Goal: Transaction & Acquisition: Purchase product/service

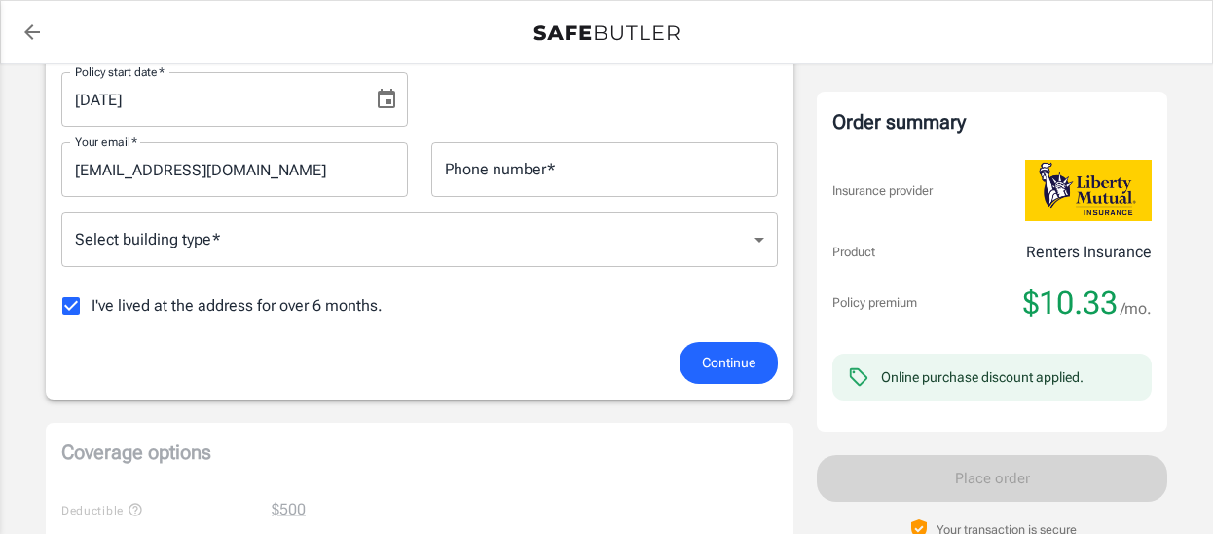
scroll to position [383, 0]
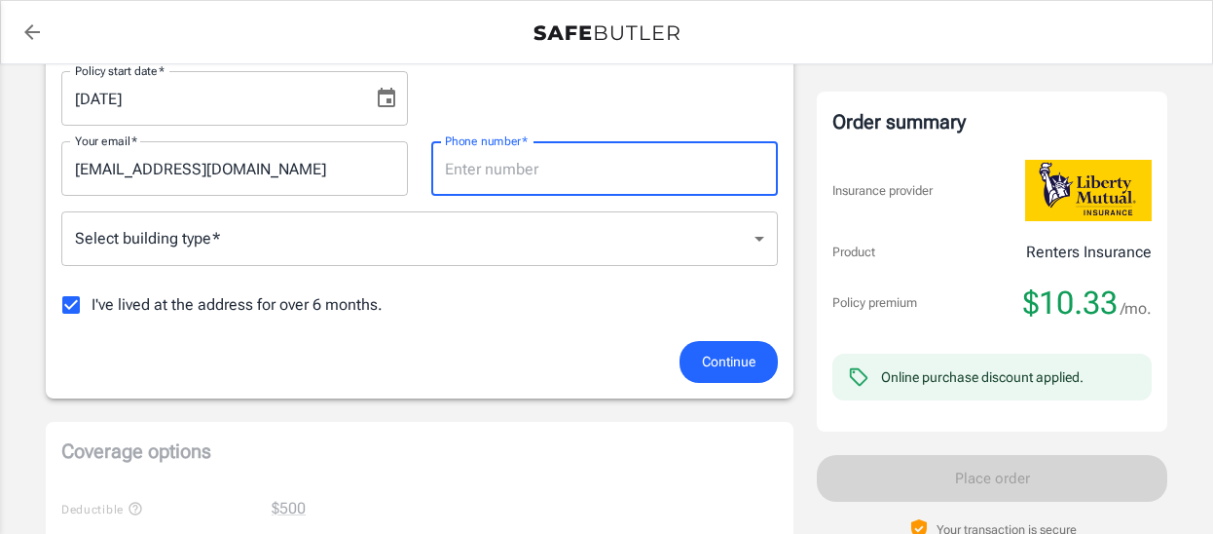
click at [554, 182] on input "Phone number   *" at bounding box center [604, 168] width 347 height 55
type input "9134133608"
click at [326, 225] on body "Policy premium $ 10.33 /mo Liberty Mutual Renters Insurance [STREET_ADDRESS] Yo…" at bounding box center [606, 537] width 1213 height 1841
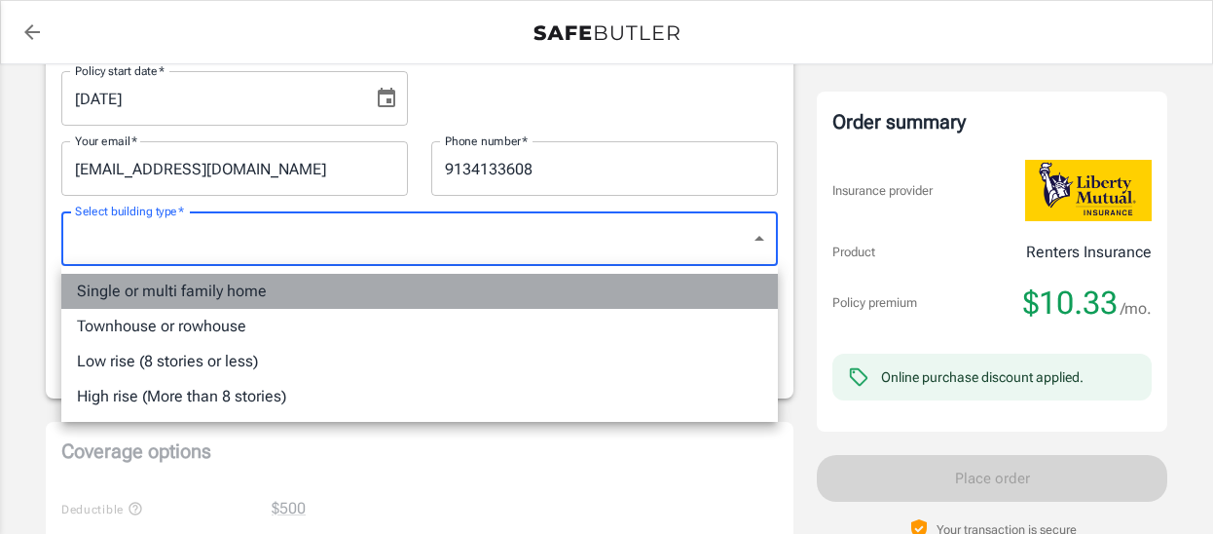
click at [314, 296] on li "Single or multi family home" at bounding box center [419, 291] width 717 height 35
type input "singlefamily"
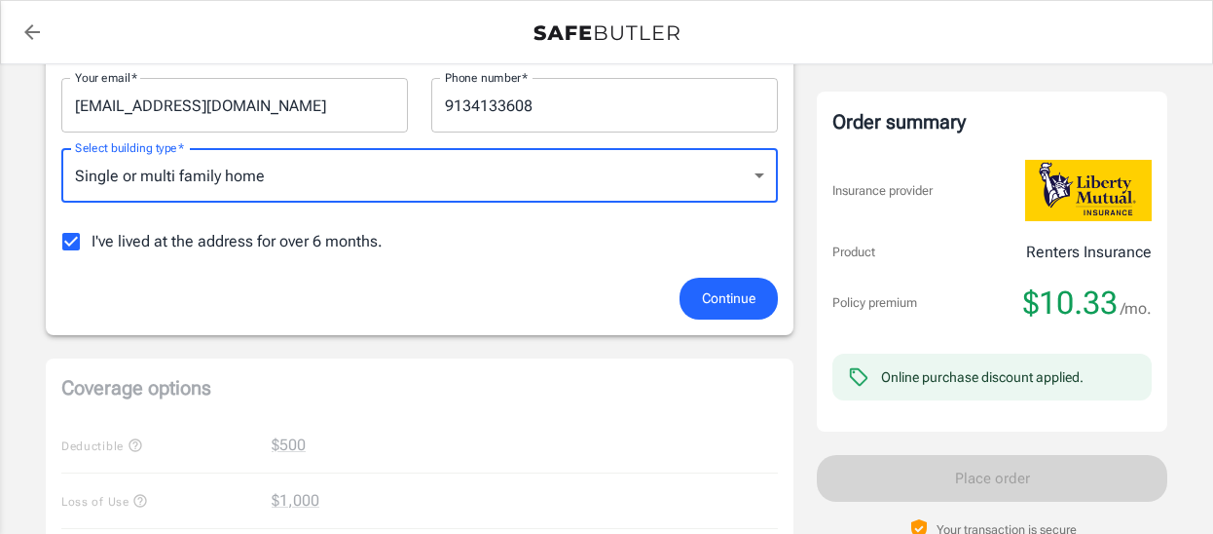
scroll to position [447, 0]
click at [313, 239] on span "I've lived at the address for over 6 months." at bounding box center [237, 240] width 291 height 23
click at [92, 239] on input "I've lived at the address for over 6 months." at bounding box center [71, 240] width 41 height 41
checkbox input "false"
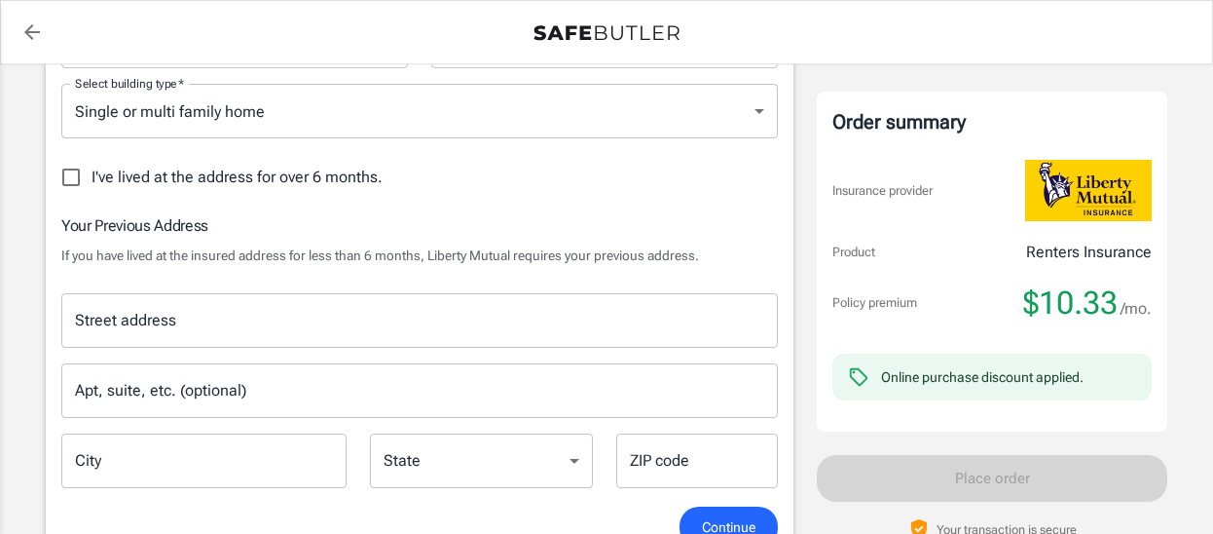
scroll to position [515, 0]
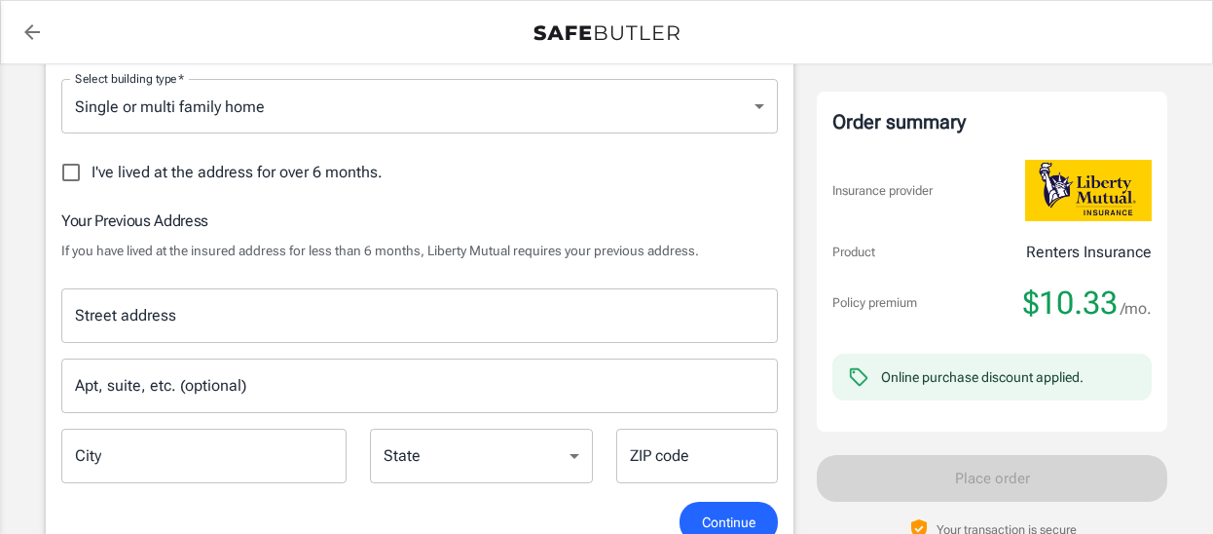
click at [248, 319] on input "Street address" at bounding box center [419, 315] width 699 height 37
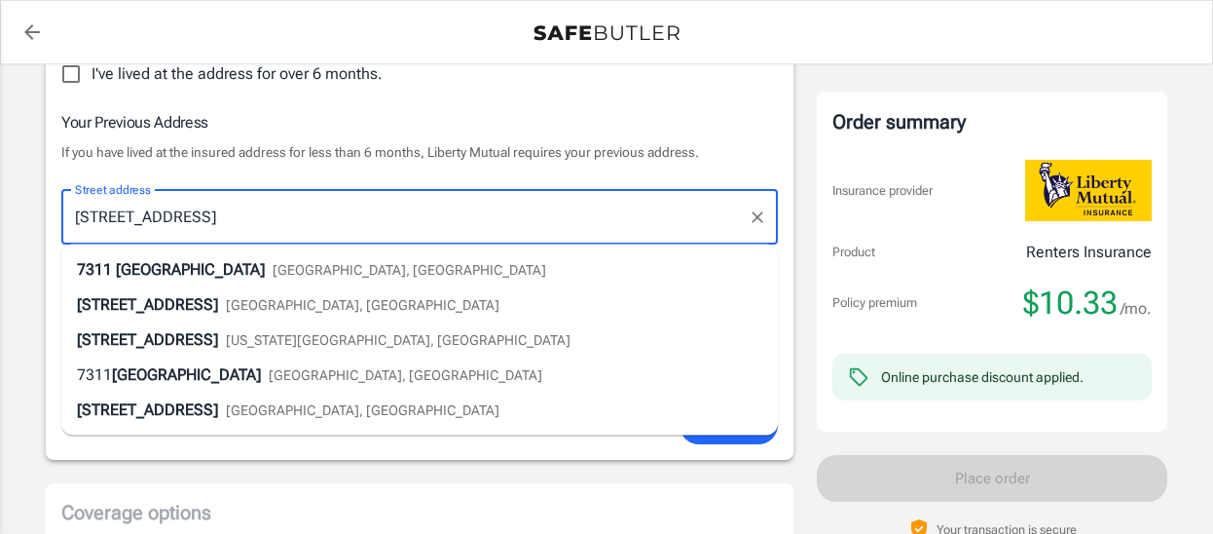
scroll to position [616, 0]
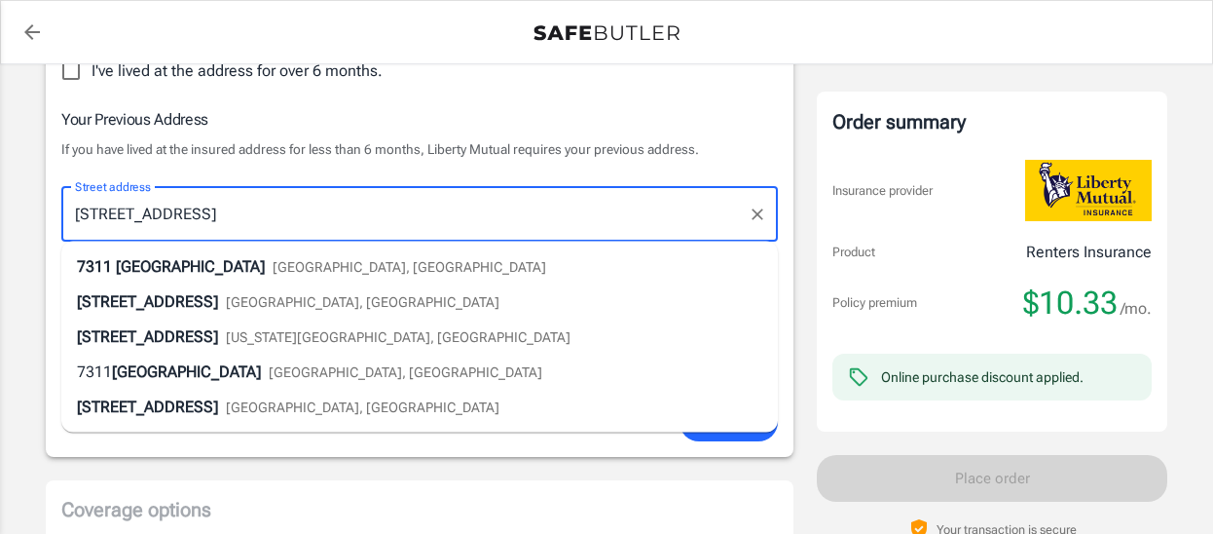
click at [328, 266] on span "[GEOGRAPHIC_DATA], [GEOGRAPHIC_DATA]" at bounding box center [410, 267] width 274 height 16
type input "[STREET_ADDRESS]"
type input "[GEOGRAPHIC_DATA]"
select select "KS"
type input "66223"
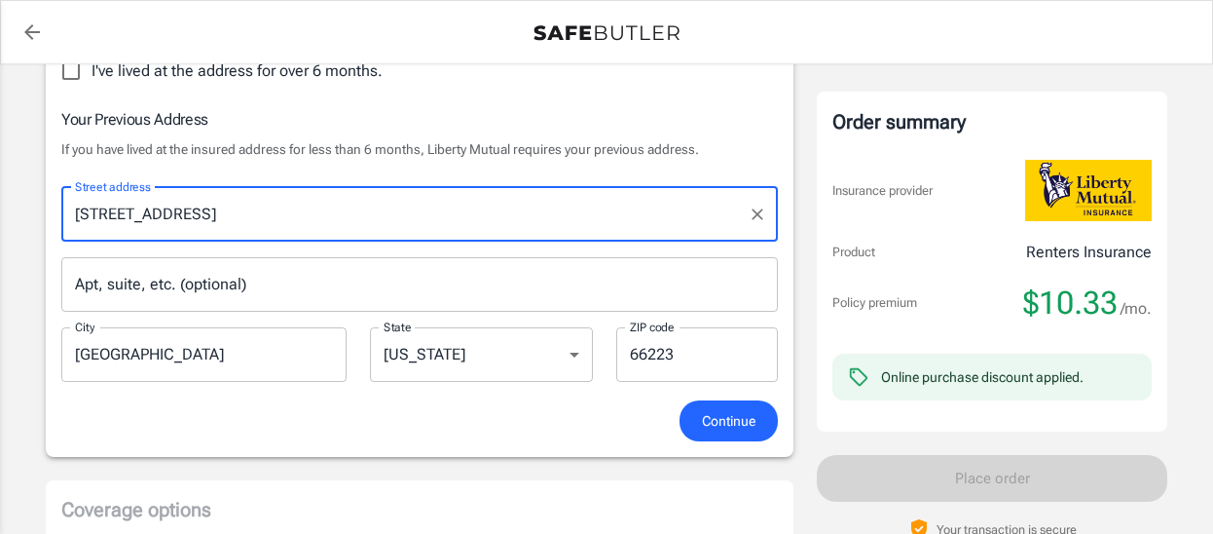
type input "[STREET_ADDRESS]"
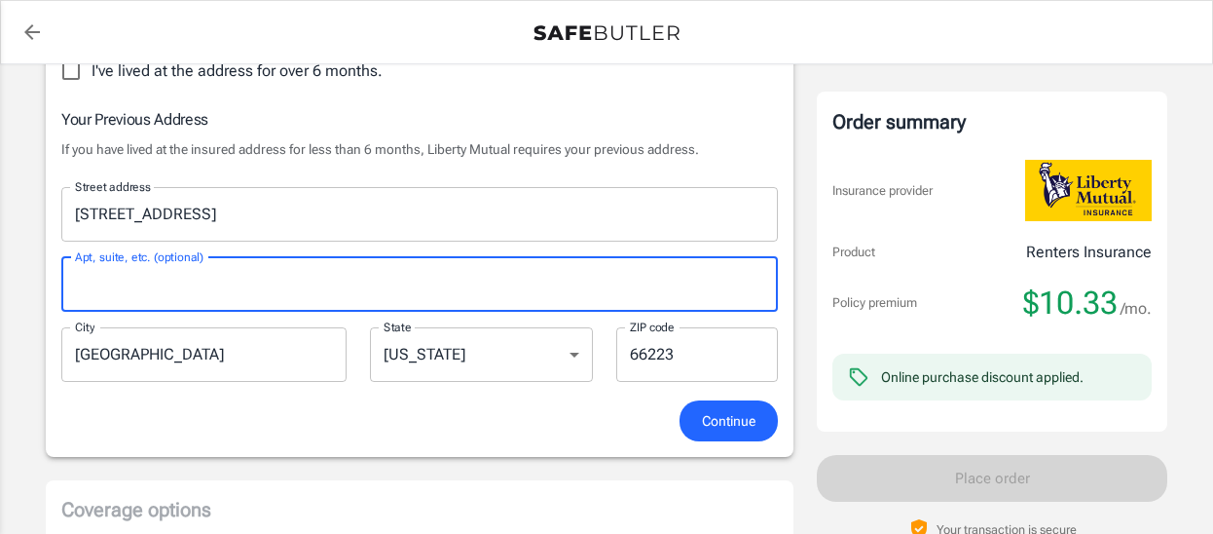
click at [304, 287] on input "Apt, suite, etc. (optional)" at bounding box center [419, 284] width 717 height 55
type input "304"
click at [719, 426] on span "Continue" at bounding box center [729, 421] width 54 height 24
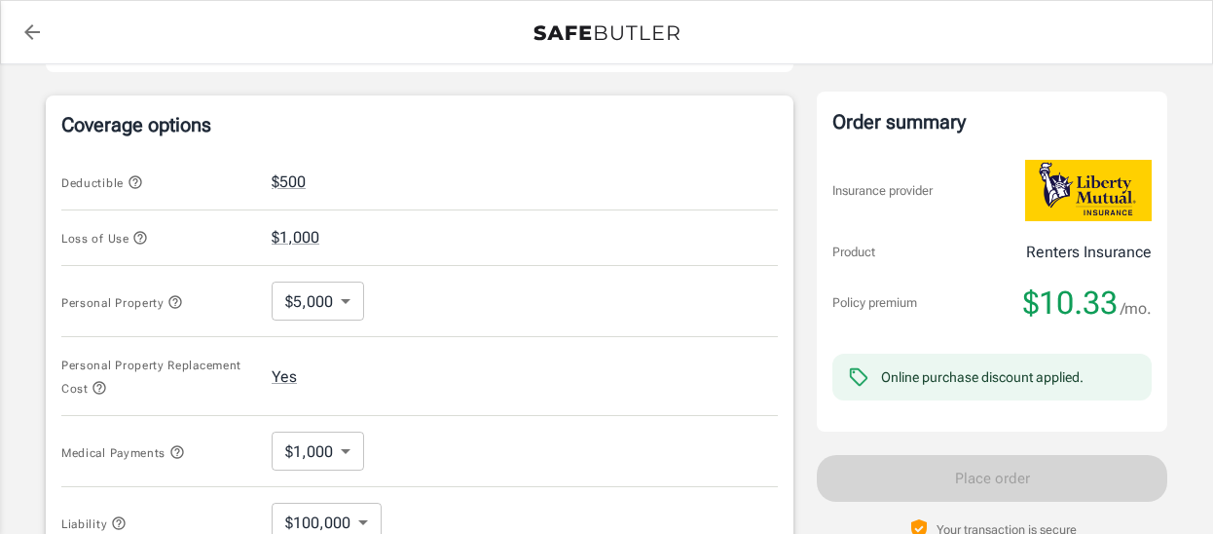
scroll to position [803, 0]
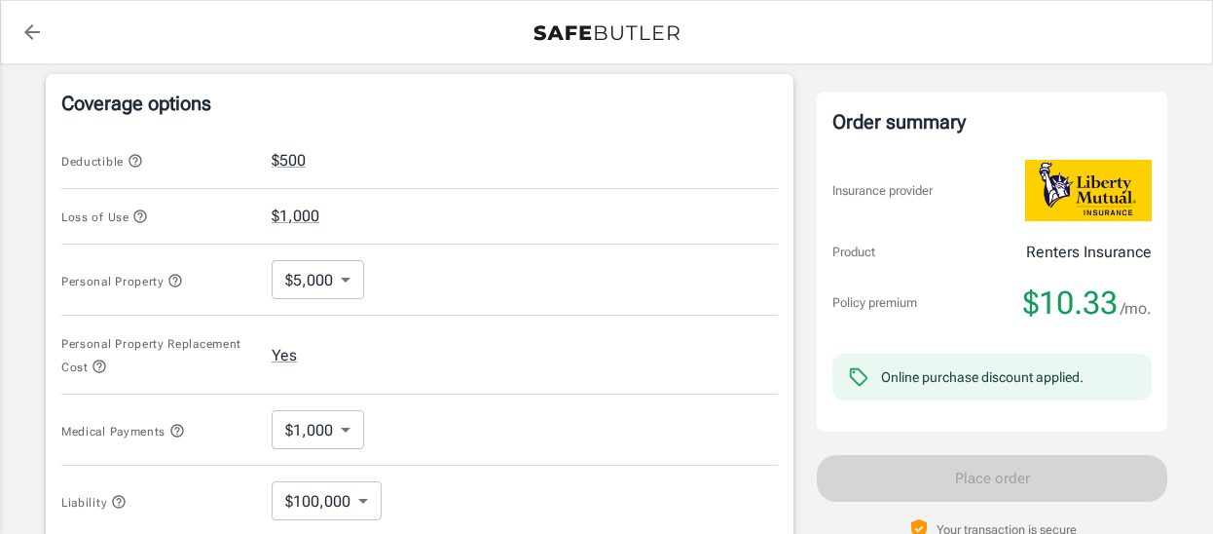
click at [358, 499] on body "Policy premium $ 10.33 /mo Liberty Mutual Renters Insurance [STREET_ADDRESS] Yo…" at bounding box center [606, 154] width 1213 height 1914
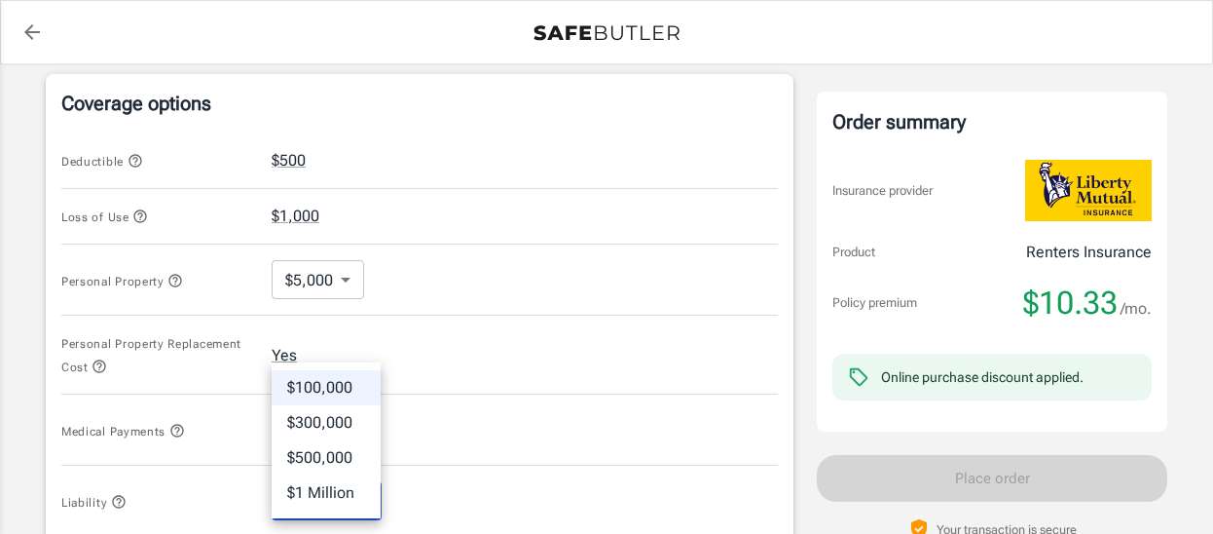
click at [343, 432] on li "$300,000" at bounding box center [326, 422] width 109 height 35
type input "300000"
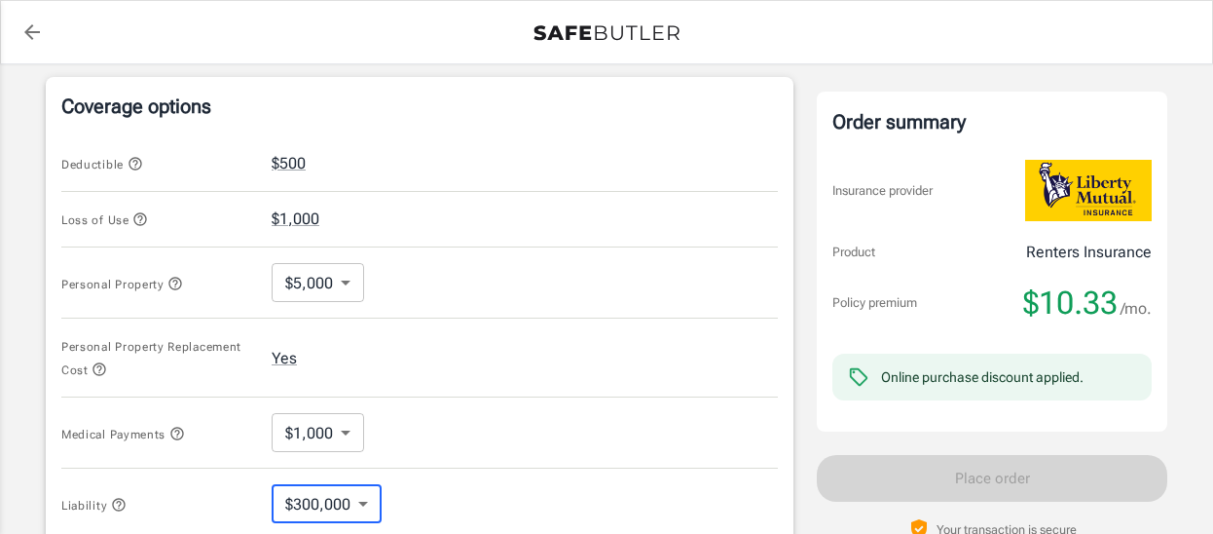
scroll to position [801, 0]
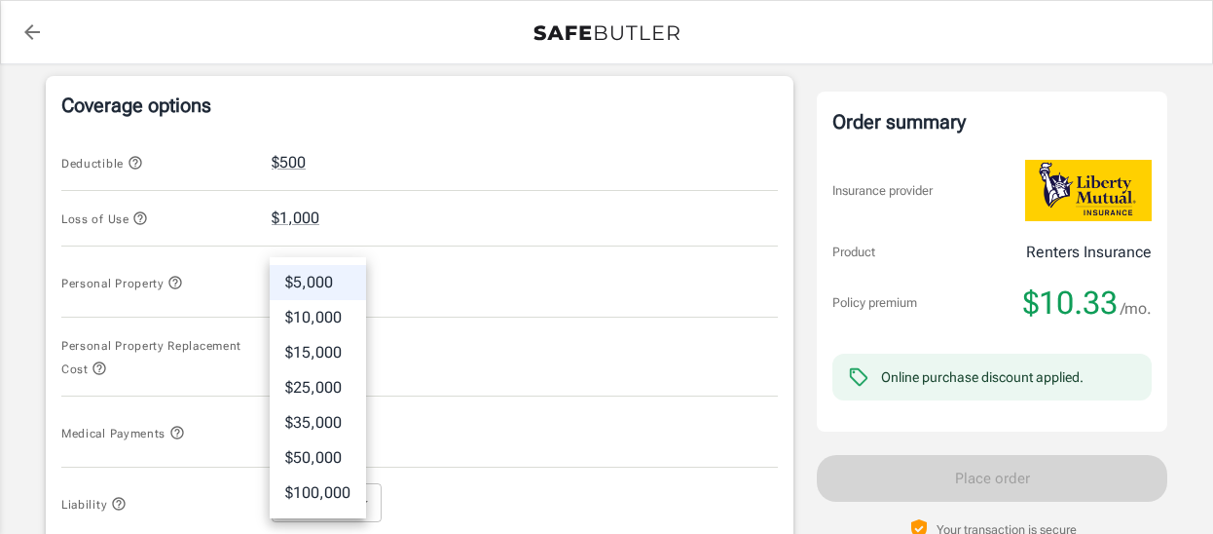
click at [350, 290] on body "Policy premium $ 10.33 /mo Liberty Mutual Renters Insurance [STREET_ADDRESS] Yo…" at bounding box center [606, 156] width 1213 height 1914
click at [446, 267] on div at bounding box center [606, 267] width 1213 height 534
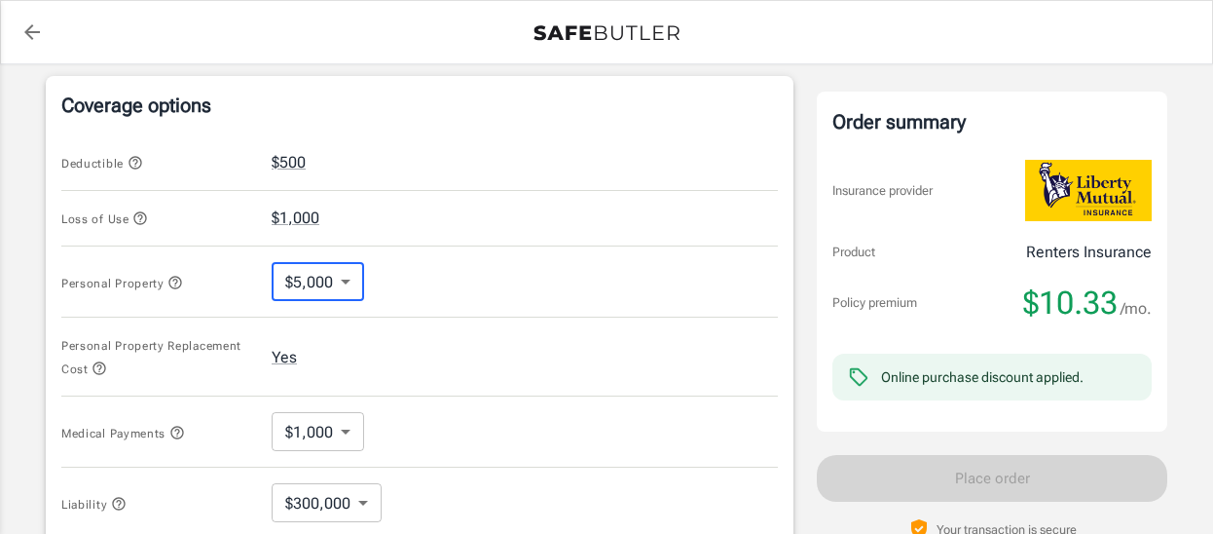
click at [180, 288] on icon "button" at bounding box center [175, 282] width 13 height 13
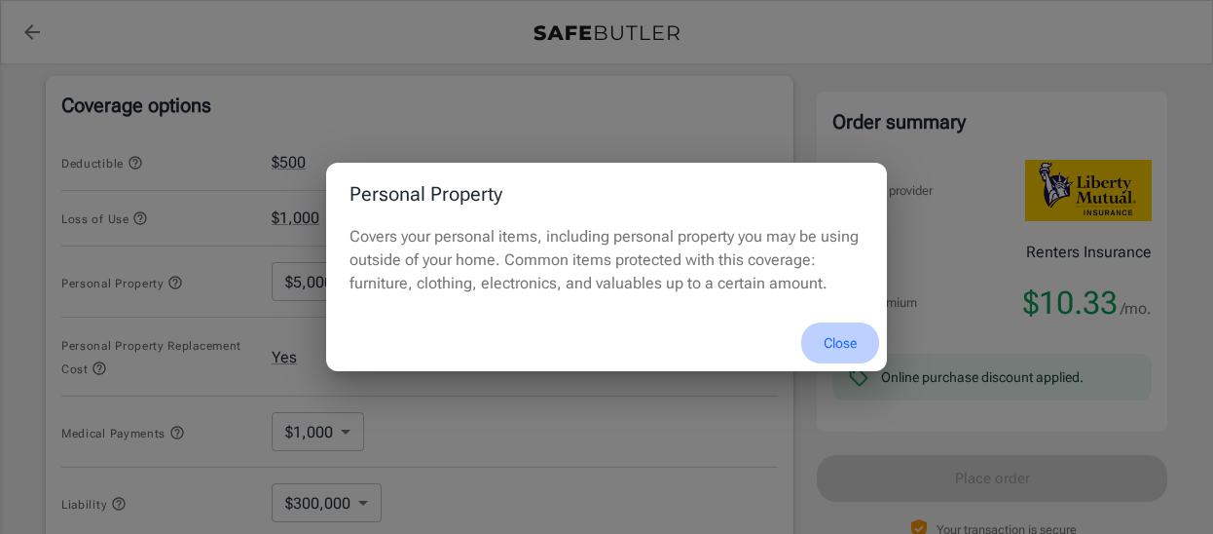
click at [840, 345] on button "Close" at bounding box center [840, 343] width 78 height 42
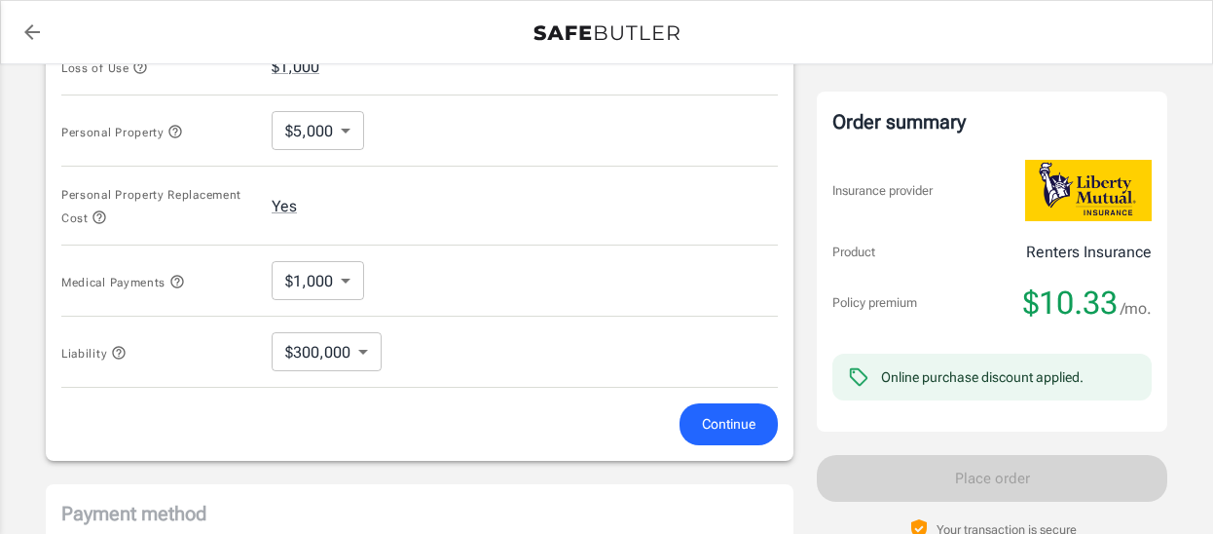
scroll to position [954, 0]
click at [713, 428] on span "Continue" at bounding box center [729, 422] width 54 height 24
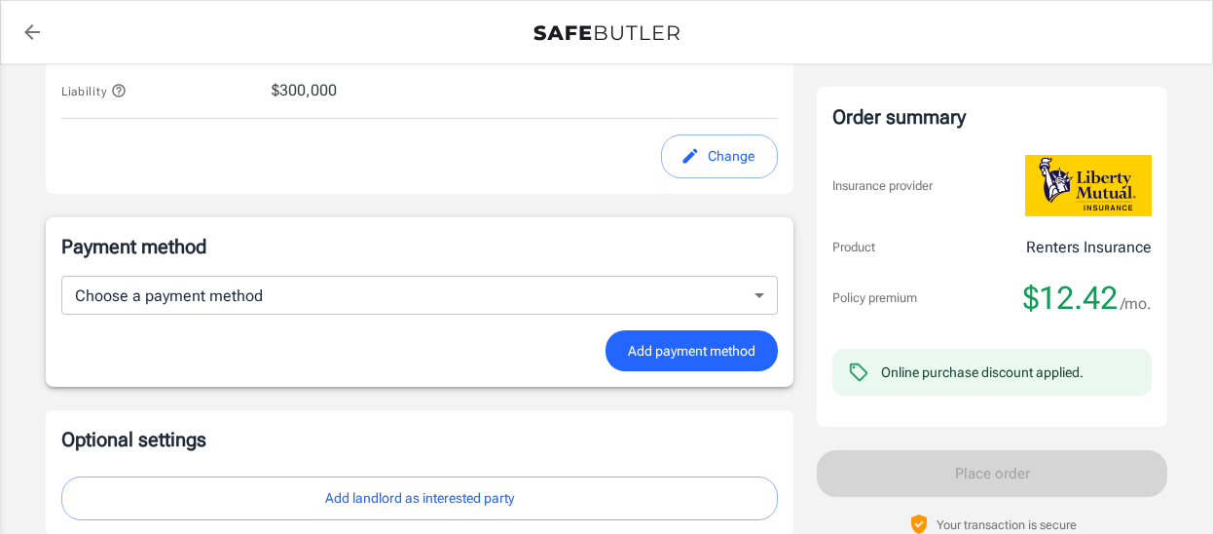
scroll to position [1214, 0]
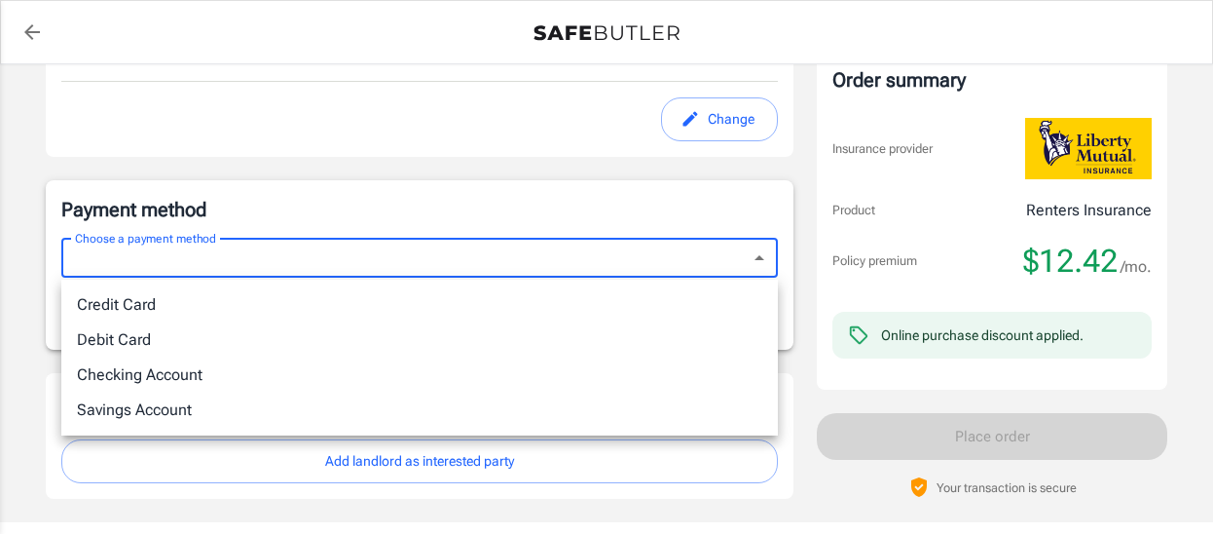
click at [314, 377] on li "Checking Account" at bounding box center [419, 374] width 717 height 35
type input "checking"
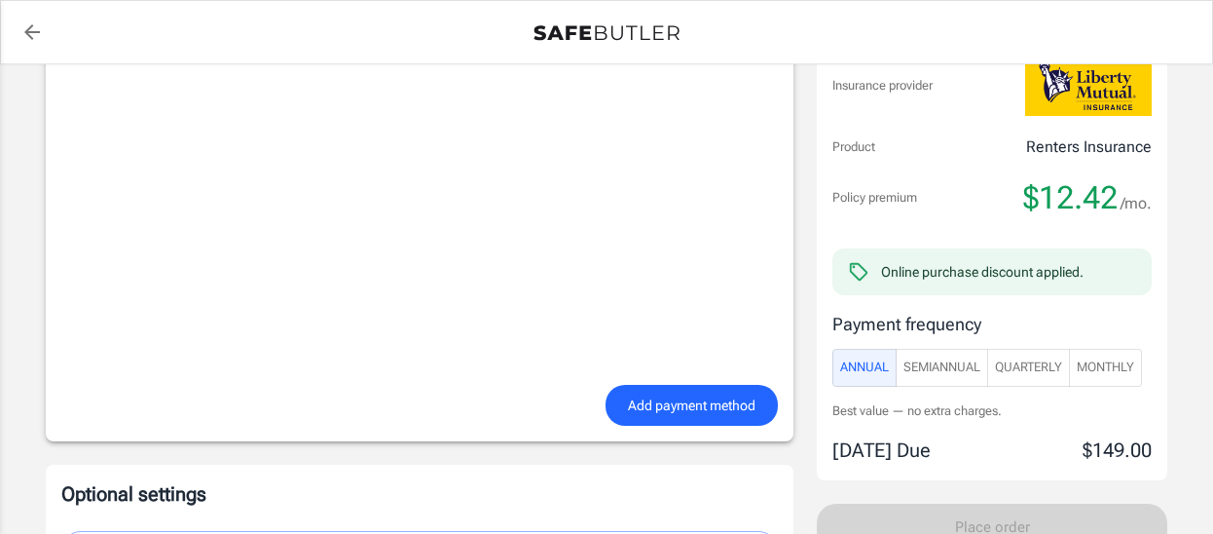
scroll to position [1681, 0]
click at [961, 380] on span "SemiAnnual" at bounding box center [942, 368] width 77 height 22
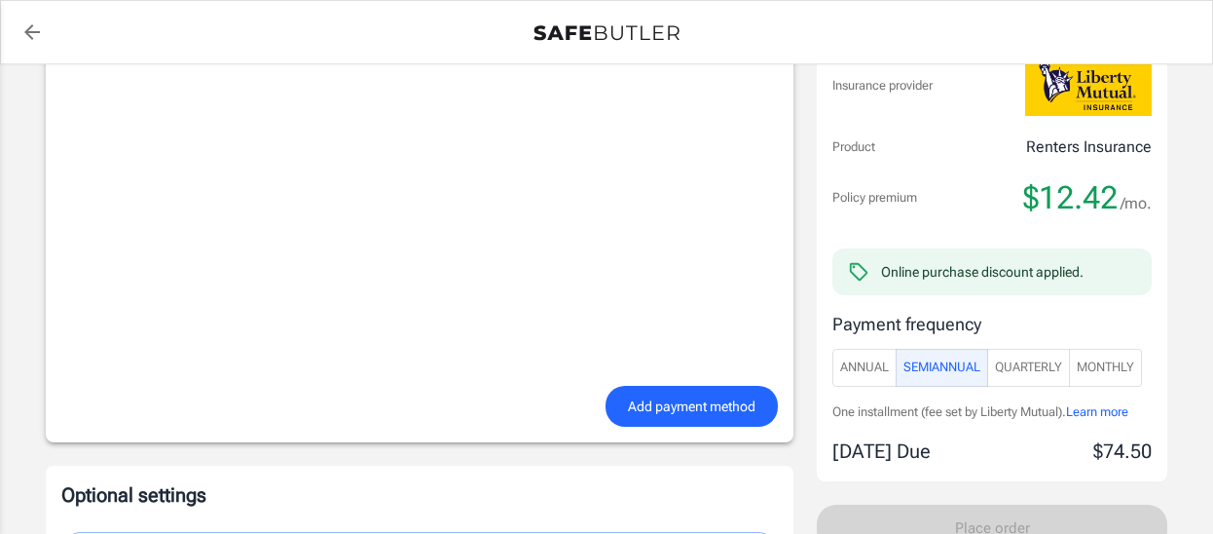
click at [1039, 373] on span "Quarterly" at bounding box center [1028, 367] width 67 height 22
click at [1105, 373] on span "Monthly" at bounding box center [1105, 367] width 57 height 22
click at [866, 367] on span "Annual" at bounding box center [864, 367] width 49 height 22
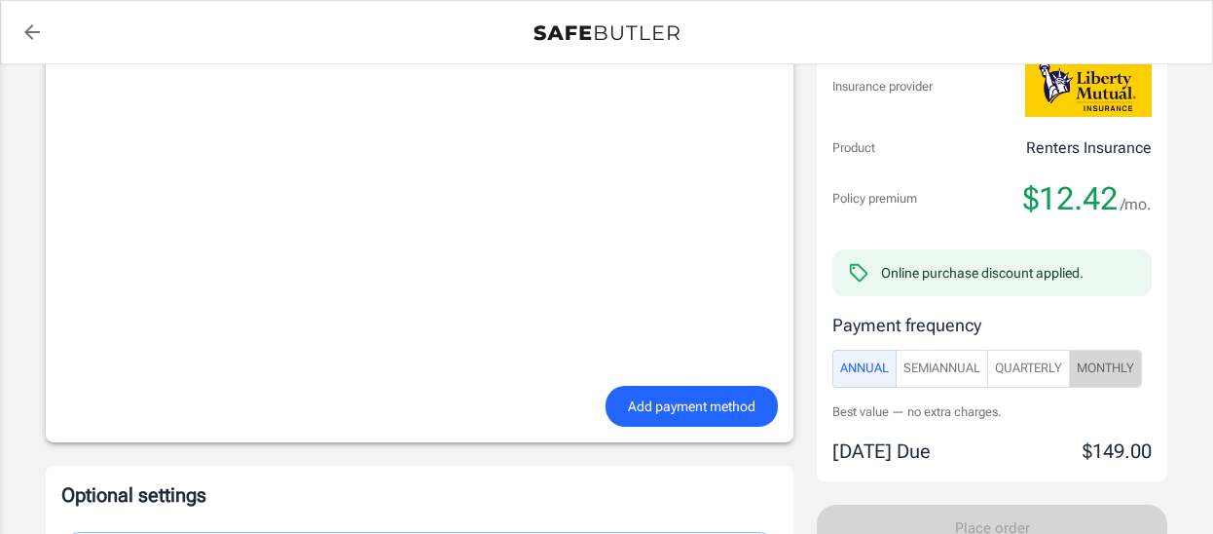
click at [1128, 367] on span "Monthly" at bounding box center [1105, 368] width 57 height 22
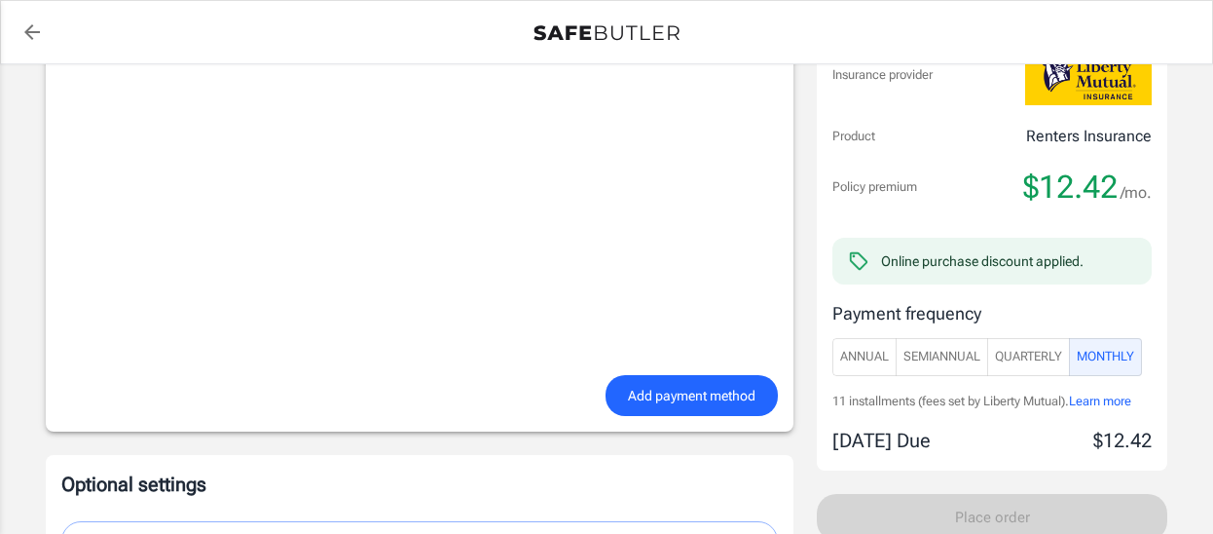
scroll to position [1708, 0]
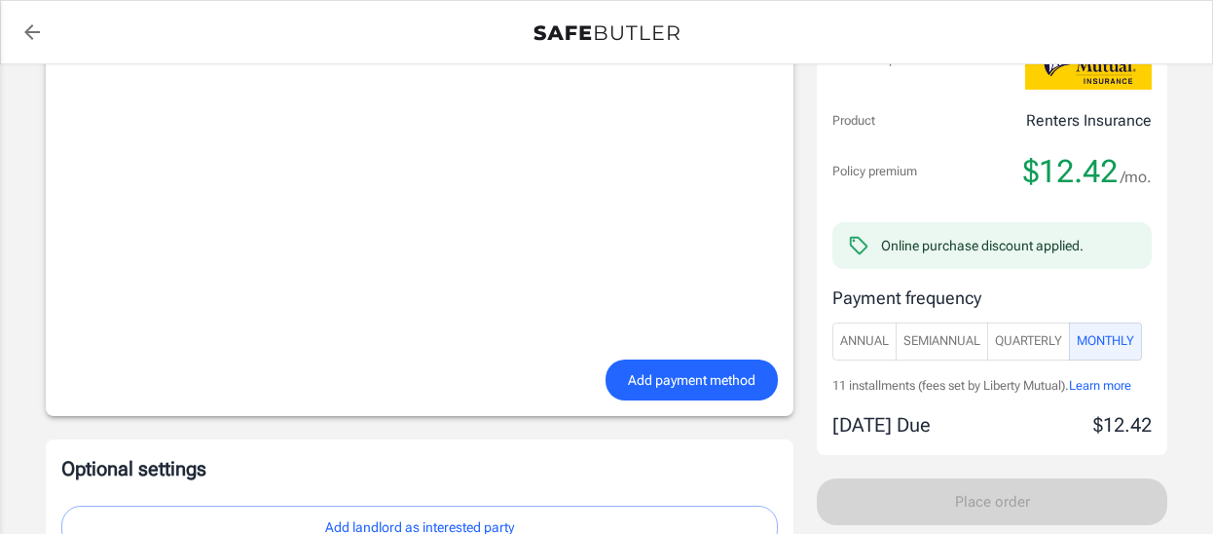
click at [666, 389] on span "Add payment method" at bounding box center [692, 380] width 128 height 24
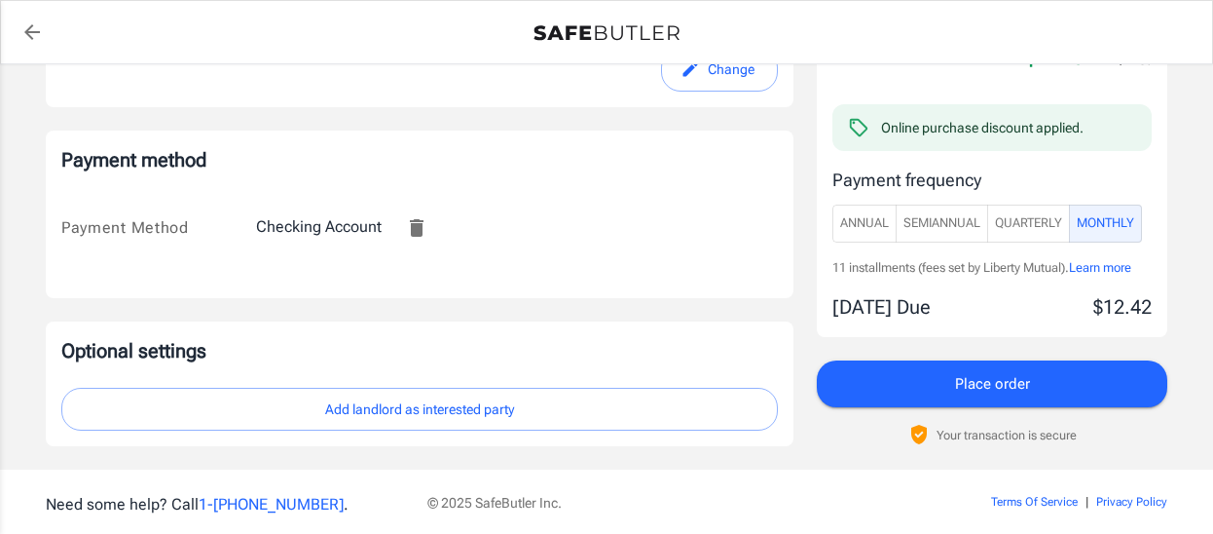
scroll to position [1339, 0]
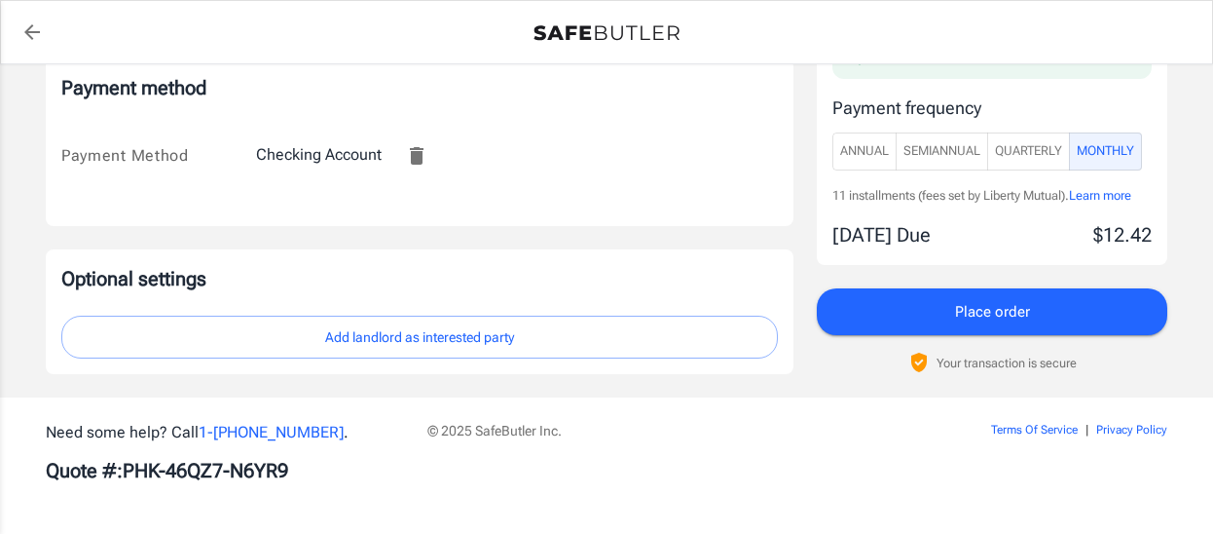
click at [949, 321] on button "Place order" at bounding box center [992, 311] width 350 height 47
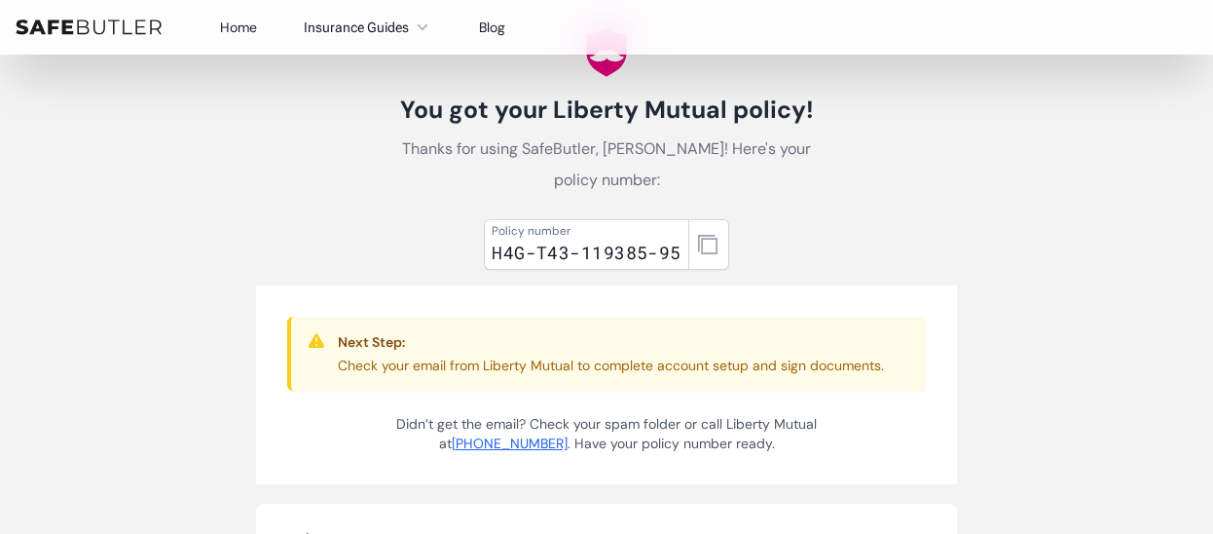
scroll to position [92, 0]
click at [703, 244] on icon "button" at bounding box center [707, 243] width 19 height 19
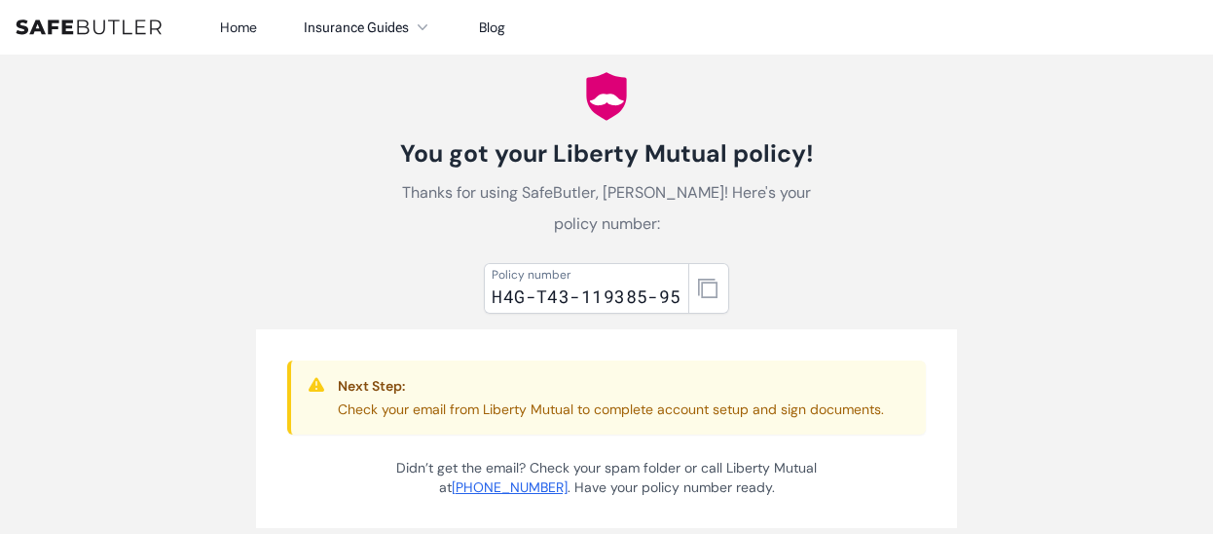
scroll to position [0, 0]
